Goal: Information Seeking & Learning: Learn about a topic

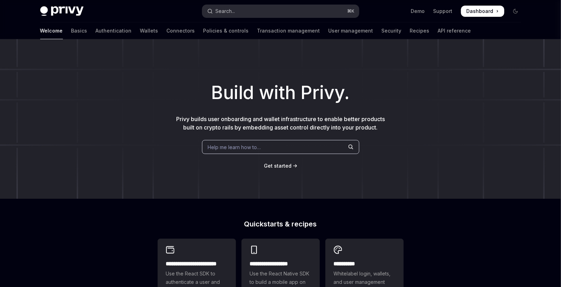
click at [293, 8] on button "Search... ⌘ K" at bounding box center [280, 11] width 157 height 13
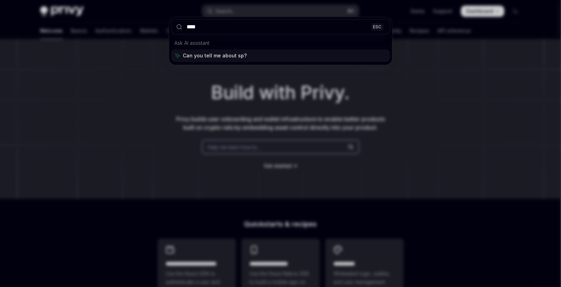
type input "*****"
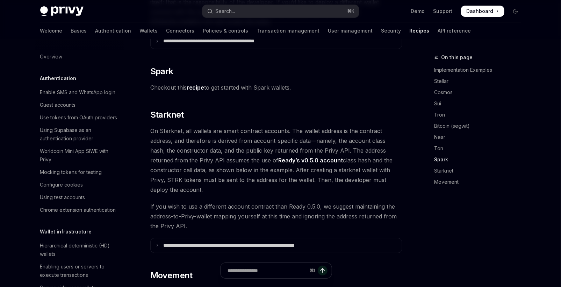
scroll to position [170, 0]
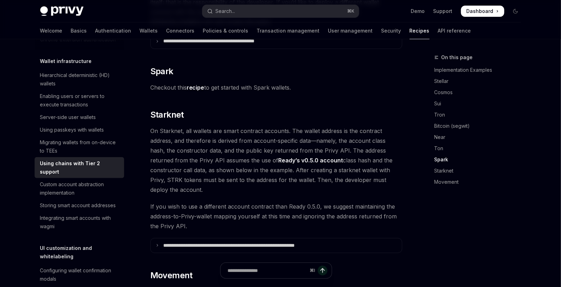
click at [194, 84] on link "recipe" at bounding box center [196, 87] width 18 height 7
type textarea "*"
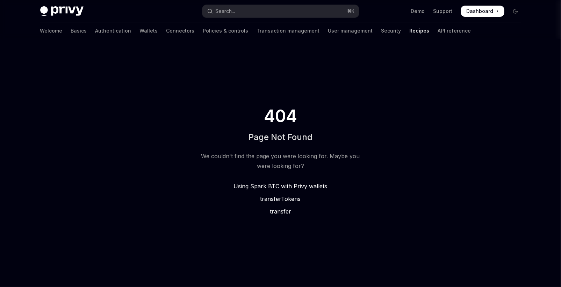
click at [297, 185] on span "Using Spark BTC with Privy wallets" at bounding box center [281, 186] width 94 height 7
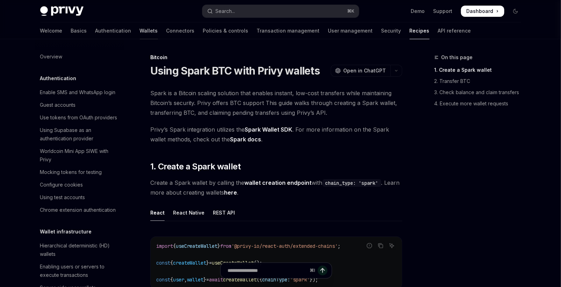
scroll to position [302, 0]
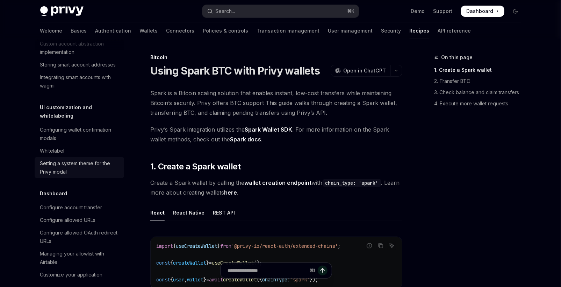
drag, startPoint x: 85, startPoint y: 159, endPoint x: 86, endPoint y: 155, distance: 4.3
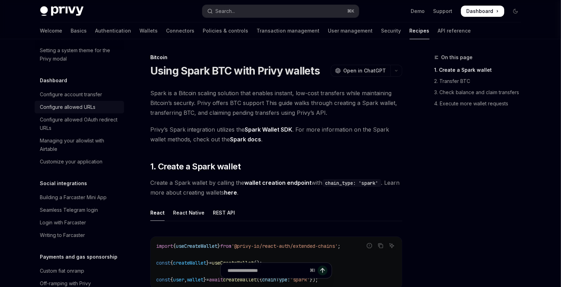
scroll to position [0, 0]
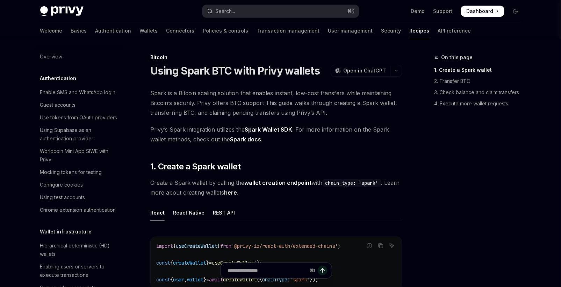
click at [438, 31] on link "API reference" at bounding box center [454, 30] width 33 height 17
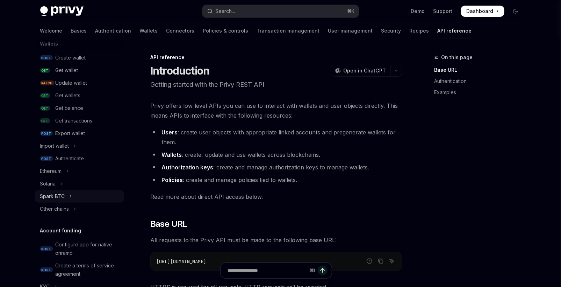
scroll to position [80, 0]
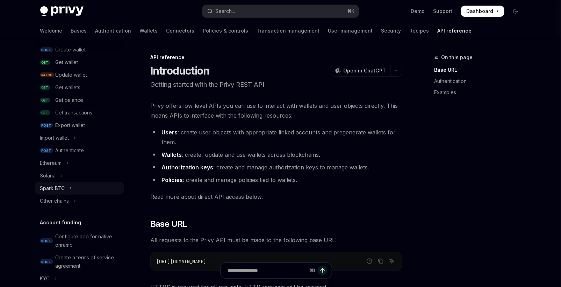
click at [72, 189] on button "Spark BTC" at bounding box center [80, 188] width 90 height 13
type textarea "*"
